Goal: Ask a question: Seek information or help from site administrators or community

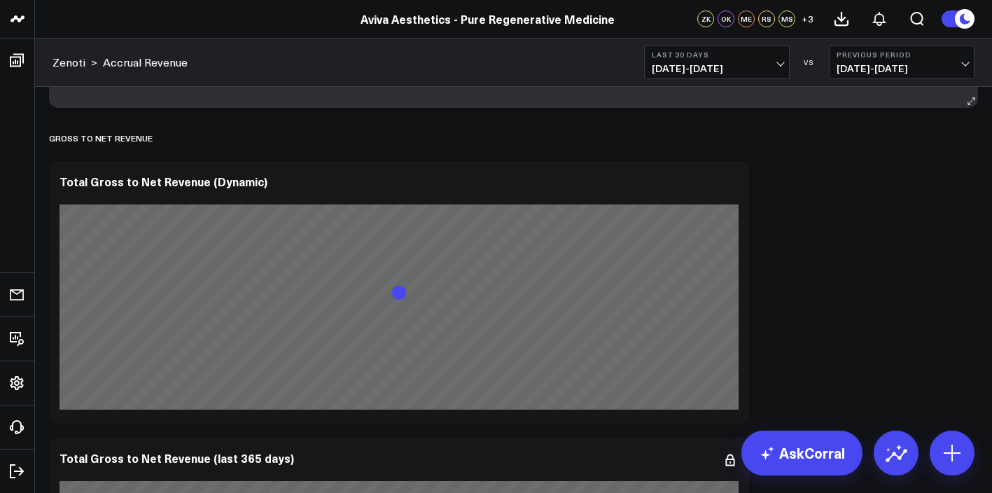
scroll to position [383, 0]
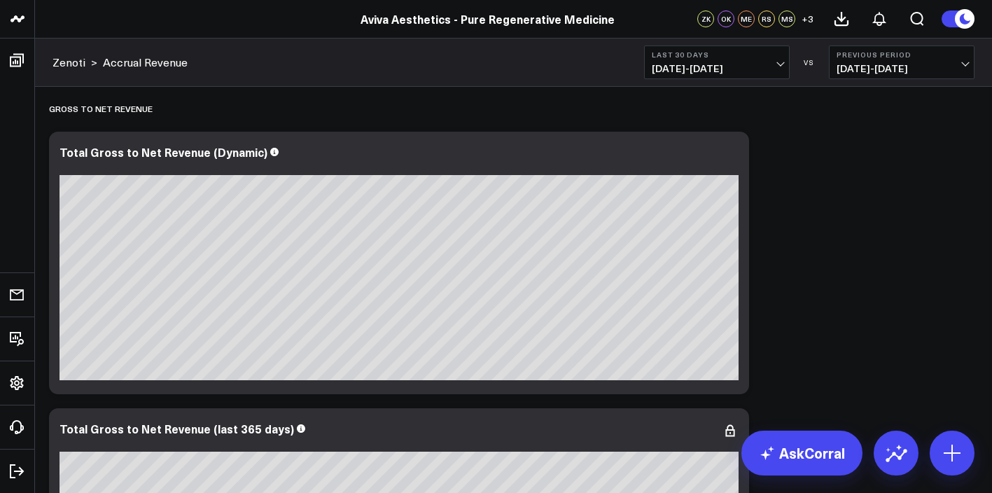
click at [778, 63] on span "[DATE] - [DATE]" at bounding box center [717, 68] width 130 height 11
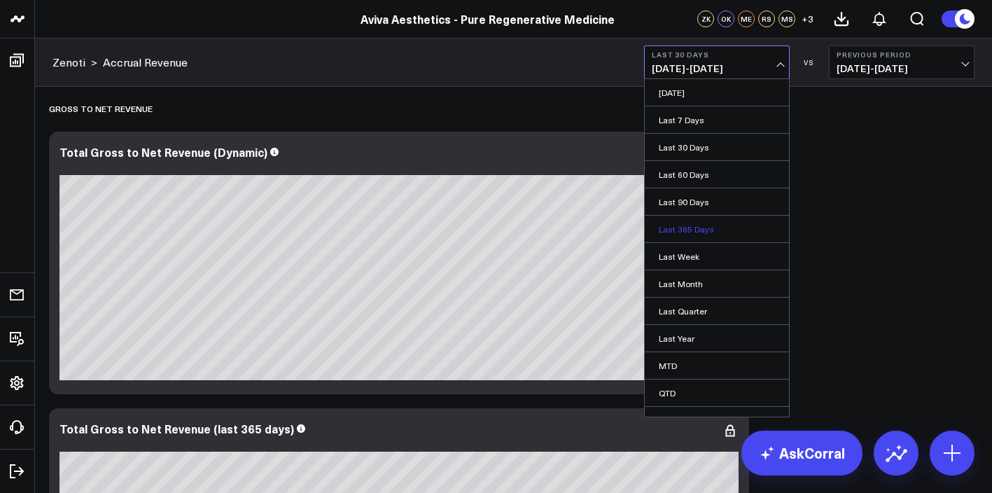
scroll to position [44, 0]
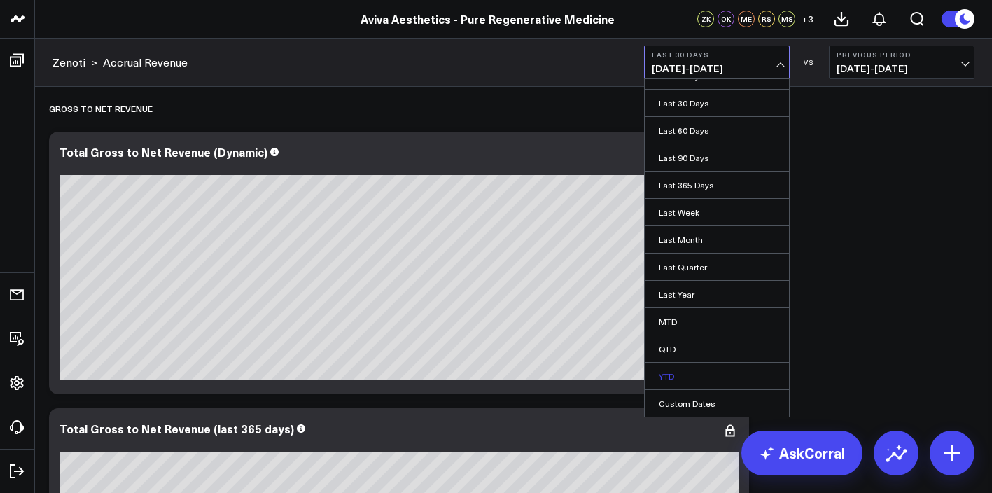
click at [709, 370] on link "YTD" at bounding box center [717, 376] width 144 height 27
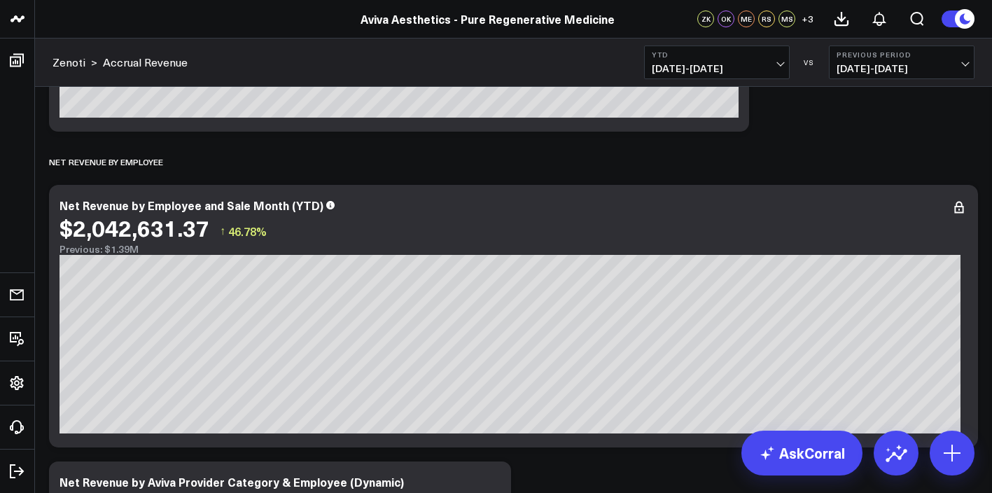
scroll to position [980, 0]
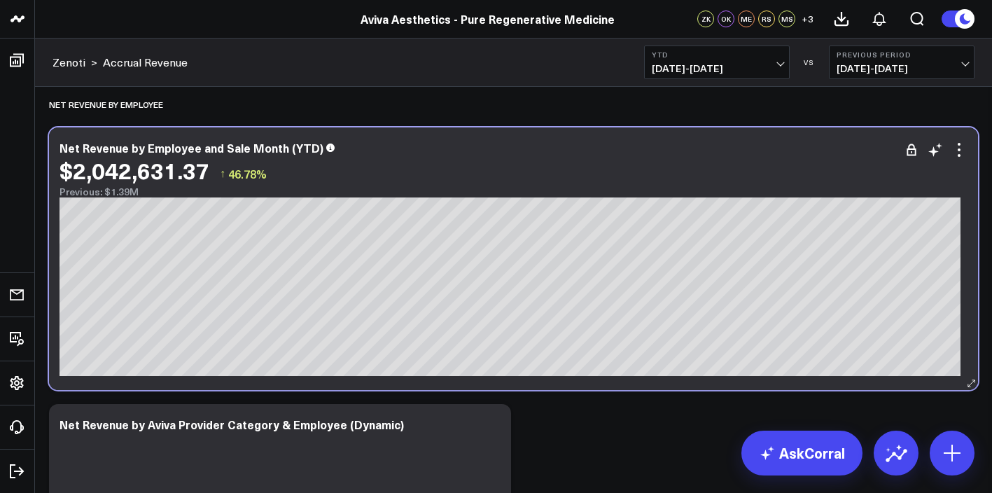
click at [957, 162] on div "$2,042,631.37 ↑ 46.78%" at bounding box center [514, 170] width 908 height 25
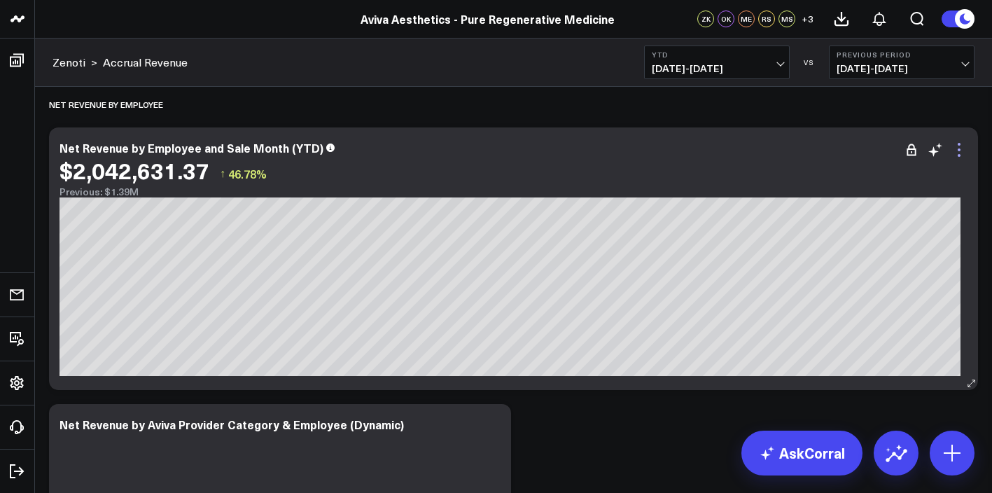
click at [958, 151] on icon at bounding box center [959, 149] width 3 height 3
click at [669, 106] on div "Net Revenue by Employee" at bounding box center [513, 104] width 929 height 32
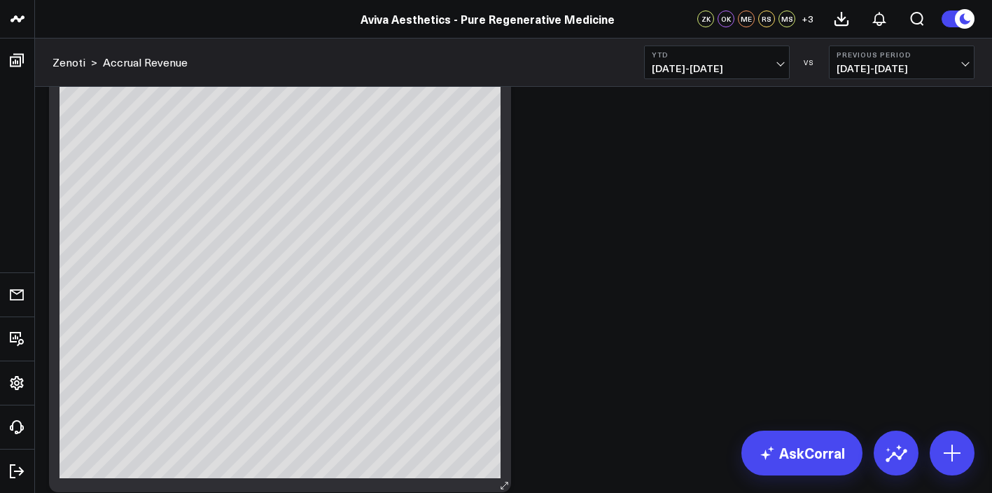
scroll to position [2539, 0]
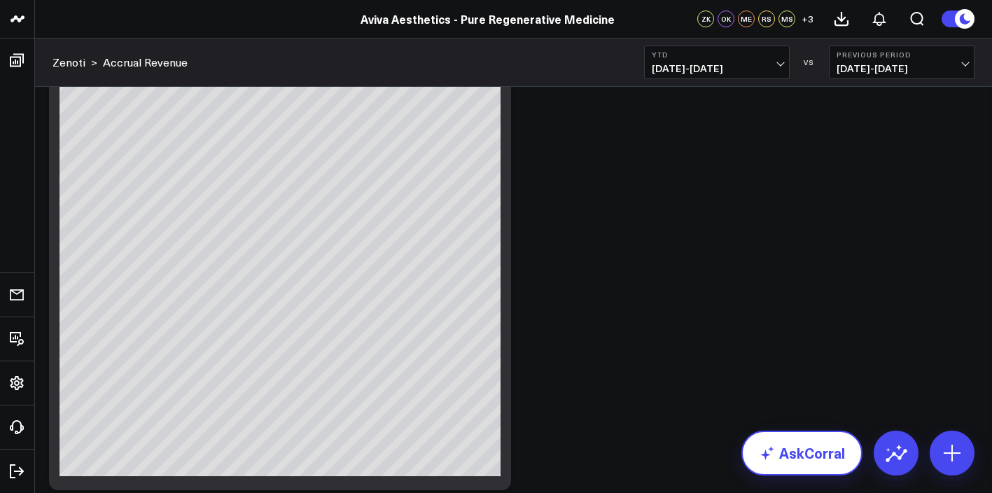
click at [784, 448] on link "AskCorral" at bounding box center [802, 453] width 121 height 45
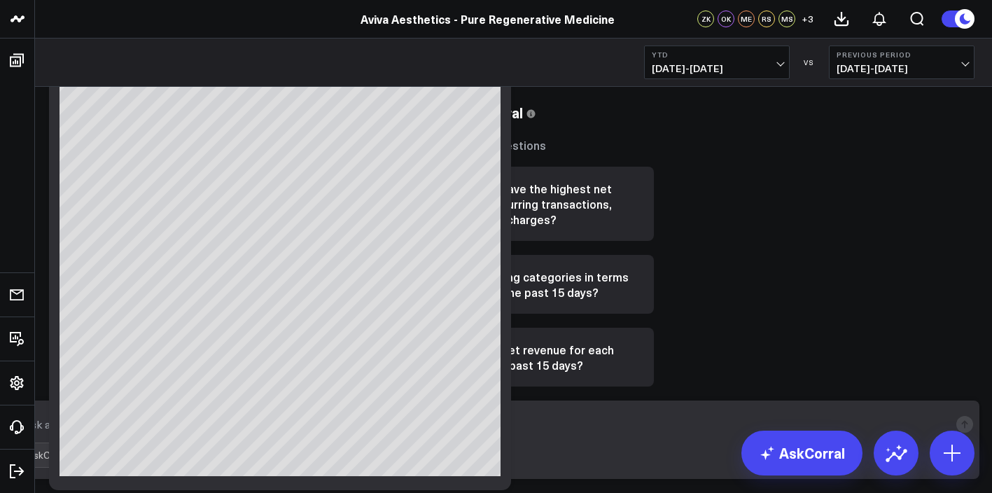
click at [562, 435] on textarea at bounding box center [485, 424] width 930 height 25
type textarea "Can you tell me what area [PERSON_NAME] can improve on for increased revenue"
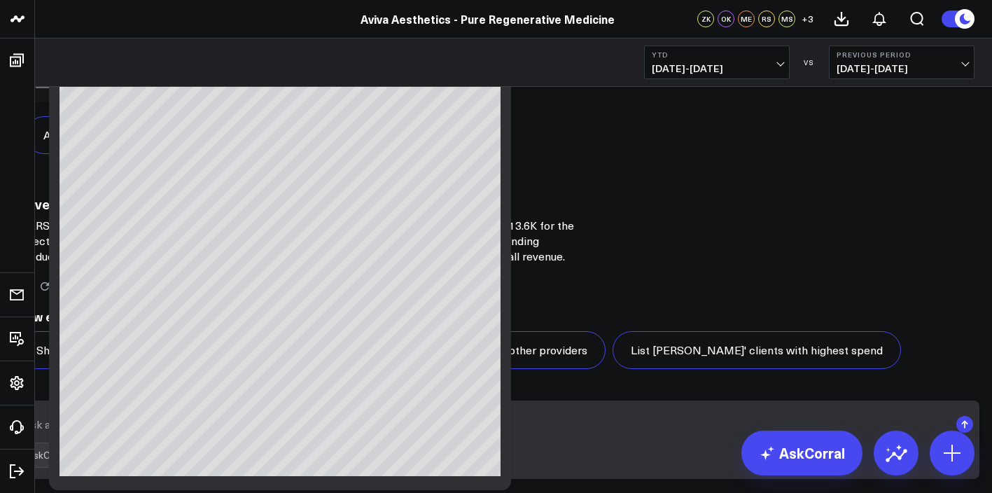
scroll to position [1464, 0]
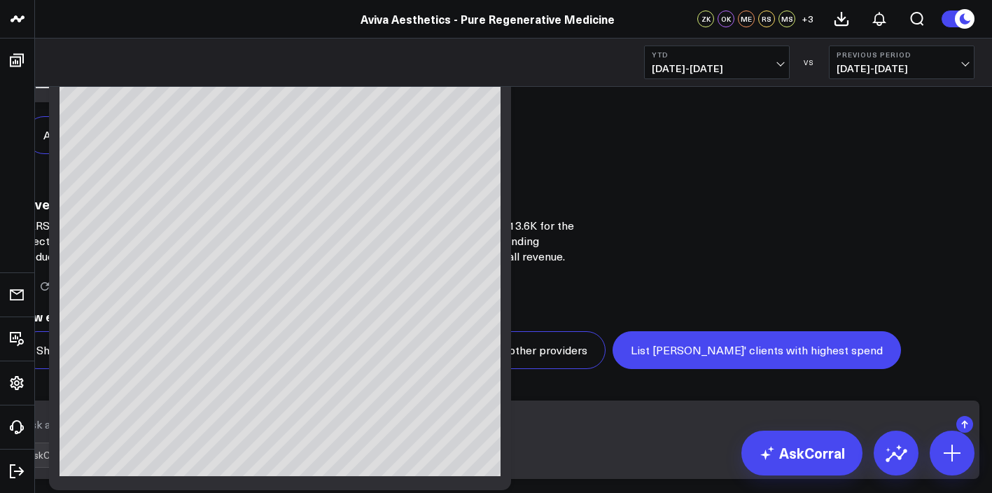
click at [712, 369] on button "List [PERSON_NAME]' clients with highest spend" at bounding box center [757, 350] width 289 height 38
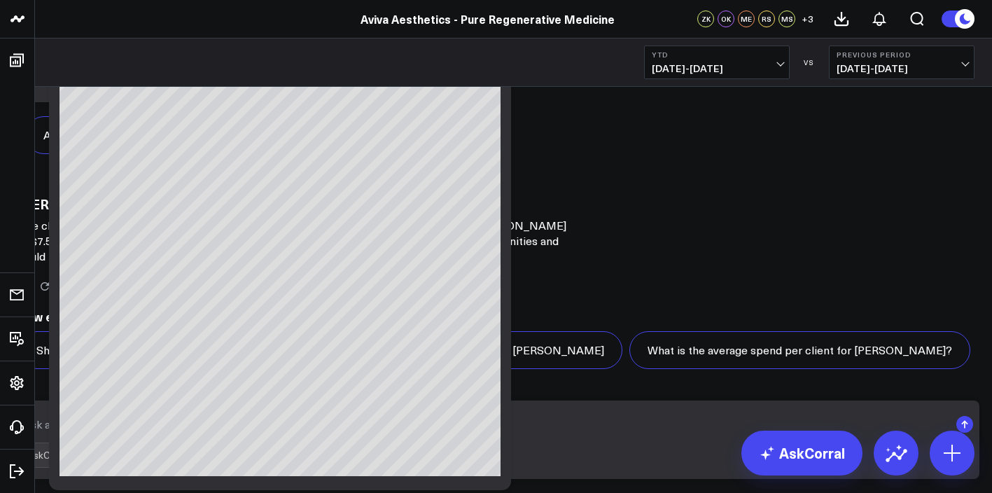
scroll to position [2692, 0]
